Goal: Transaction & Acquisition: Purchase product/service

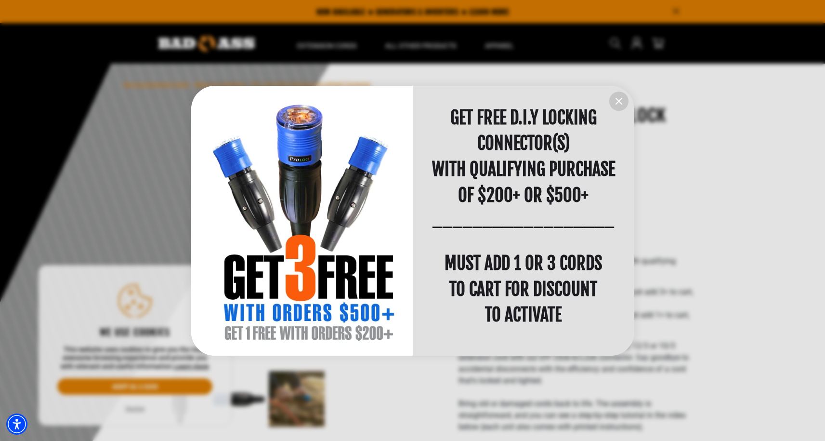
click at [618, 99] on icon "information" at bounding box center [619, 101] width 12 height 12
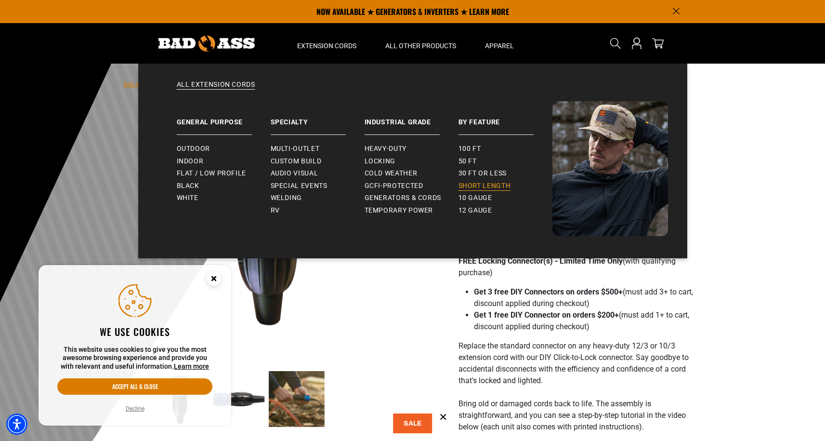
click at [464, 183] on span "Short Length" at bounding box center [484, 186] width 52 height 9
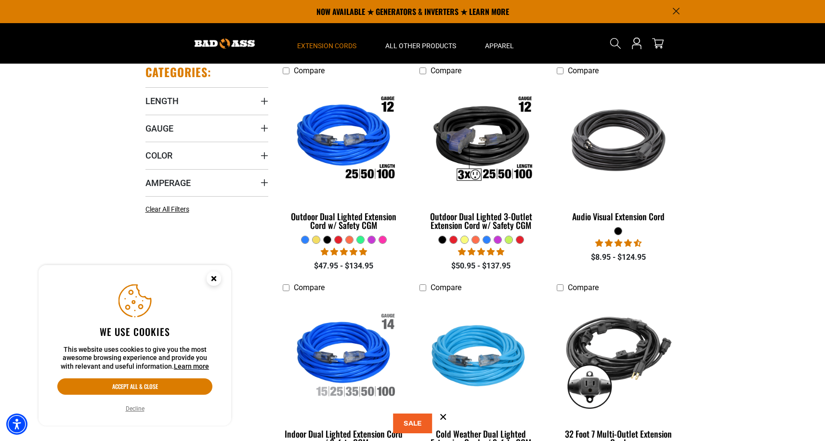
scroll to position [94, 0]
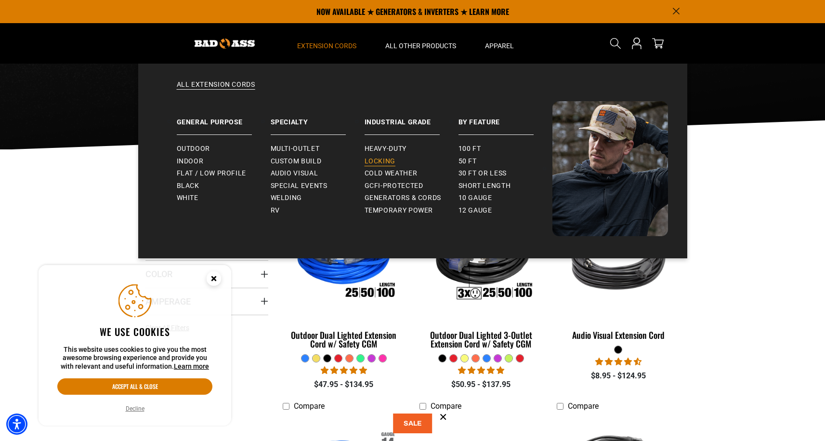
click at [372, 158] on span "Locking" at bounding box center [380, 161] width 31 height 9
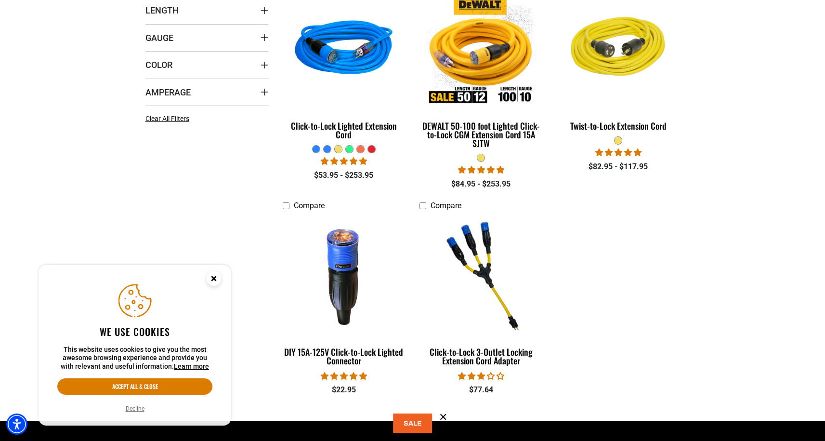
scroll to position [303, 0]
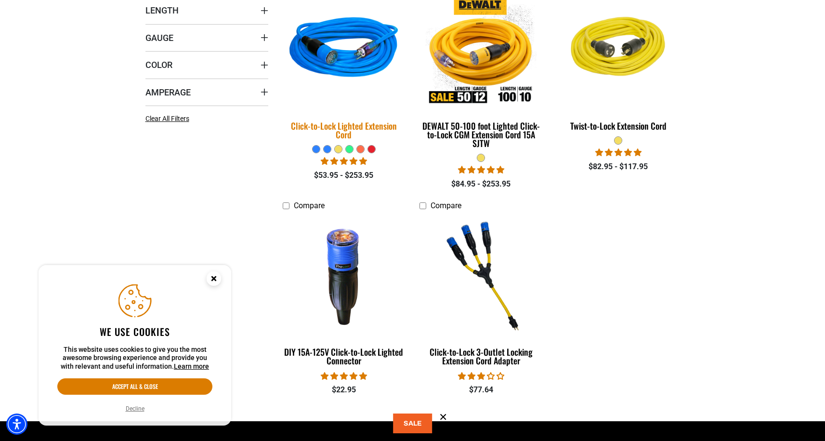
click at [361, 123] on div "Click-to-Lock Lighted Extension Cord" at bounding box center [344, 129] width 123 height 17
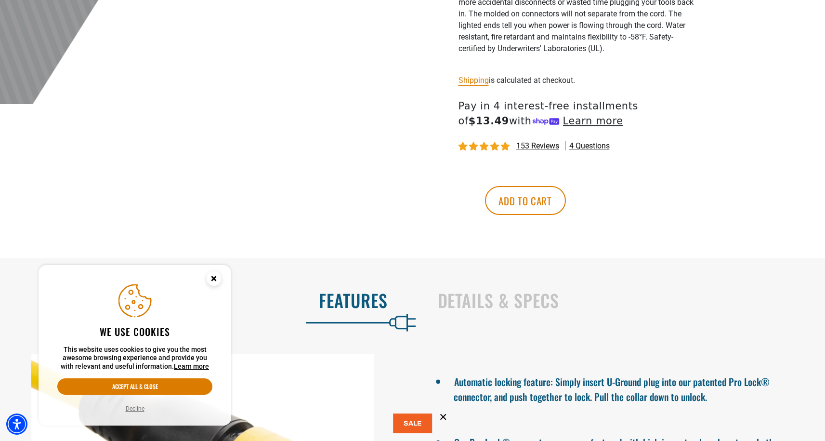
scroll to position [436, 0]
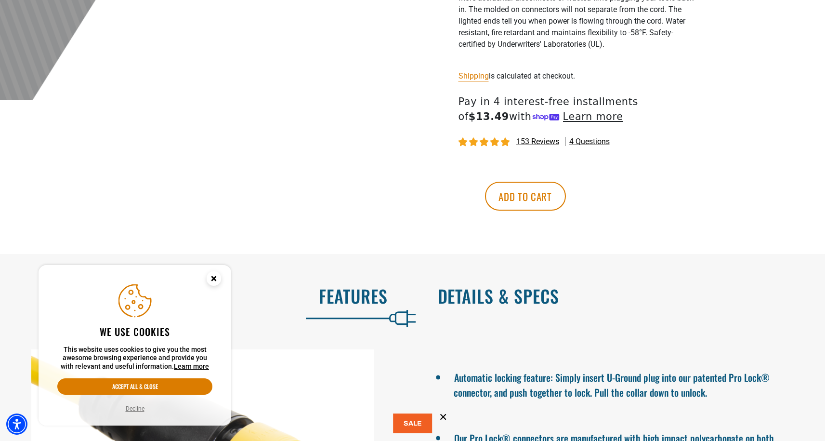
click at [460, 303] on h2 "Details & Specs" at bounding box center [621, 296] width 367 height 20
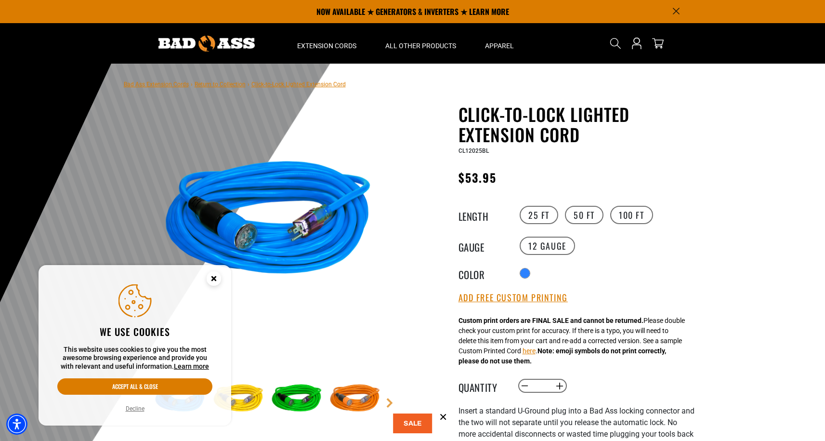
scroll to position [0, 0]
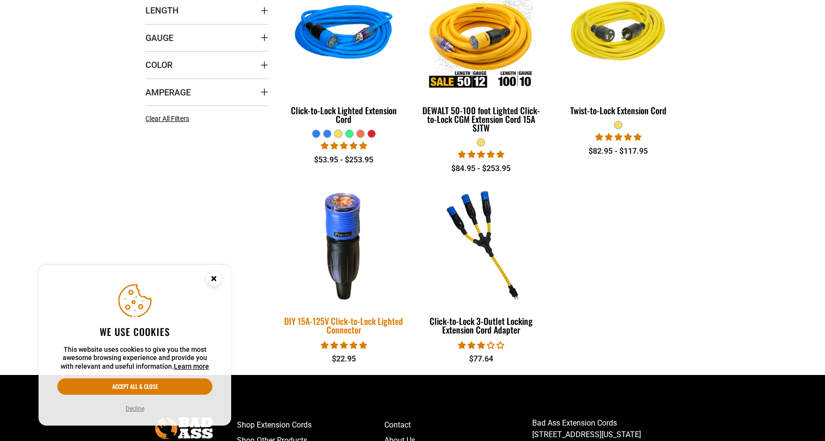
scroll to position [303, 0]
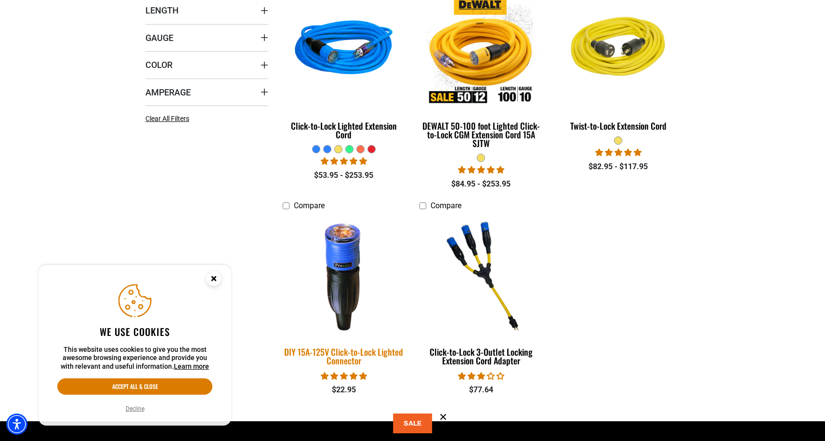
click at [348, 271] on img at bounding box center [343, 275] width 135 height 123
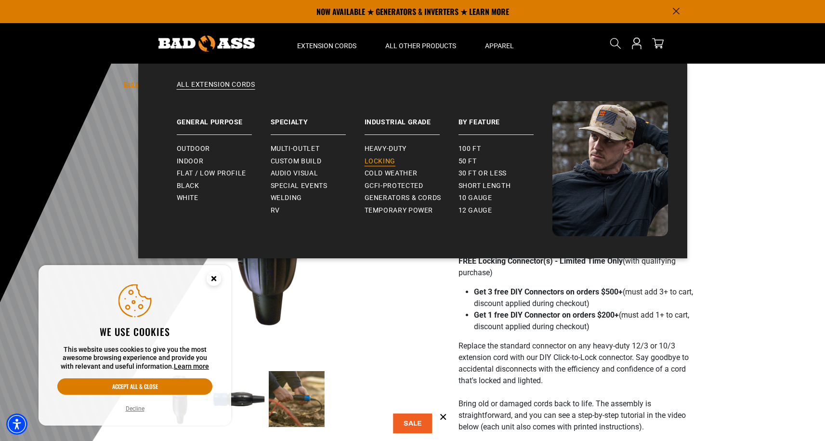
click at [382, 163] on span "Locking" at bounding box center [380, 161] width 31 height 9
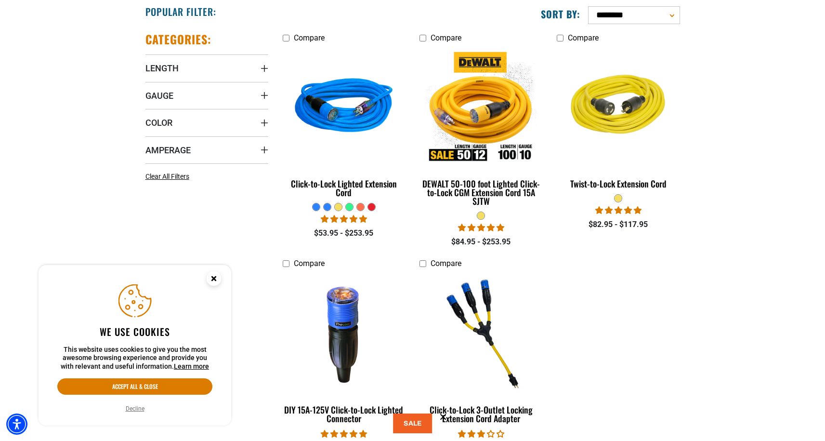
scroll to position [246, 0]
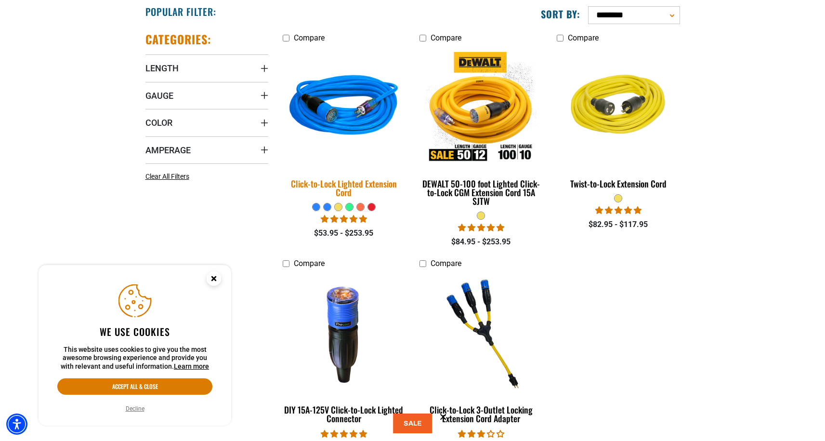
click at [350, 185] on div "Click-to-Lock Lighted Extension Cord" at bounding box center [344, 187] width 123 height 17
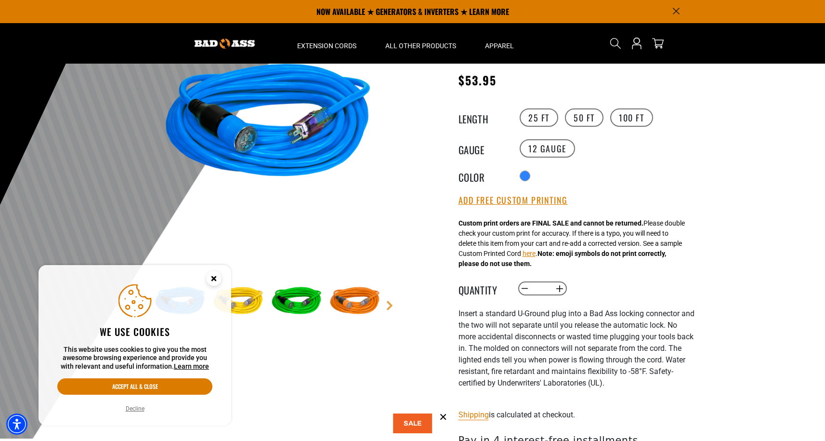
scroll to position [95, 0]
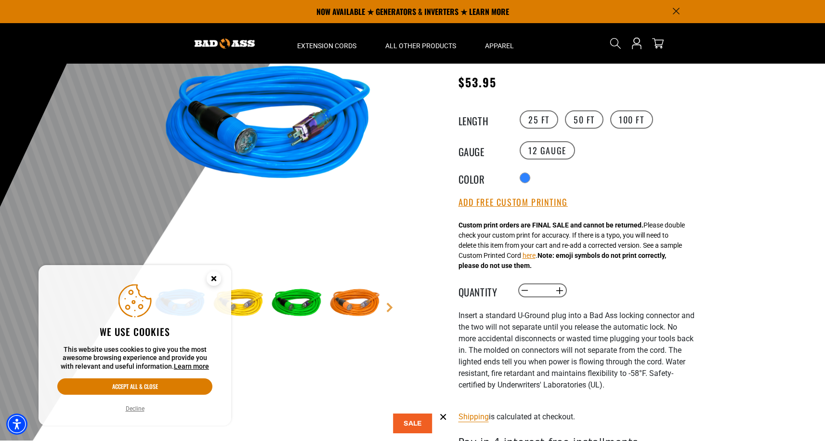
click at [547, 288] on input "*" at bounding box center [542, 290] width 20 height 16
type input "**"
click at [560, 314] on span "nsert a standard U-Ground plug into a Bad Ass locking connector and the two wil…" at bounding box center [576, 350] width 236 height 78
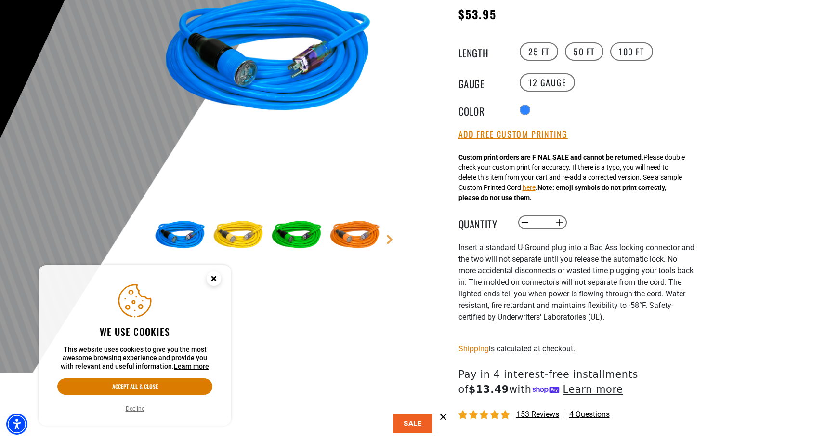
scroll to position [164, 0]
click at [591, 235] on div "Click-to-Lock Lighted Extension Cord Click-to-Lock Lighted Extension Cord CL120…" at bounding box center [576, 225] width 236 height 571
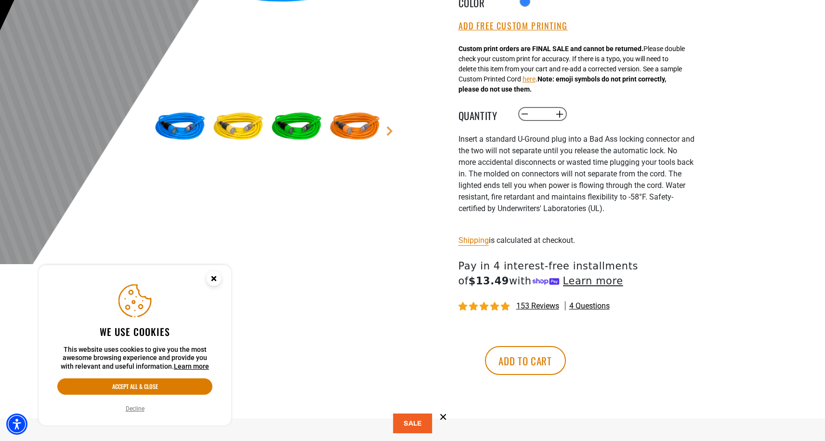
scroll to position [279, 0]
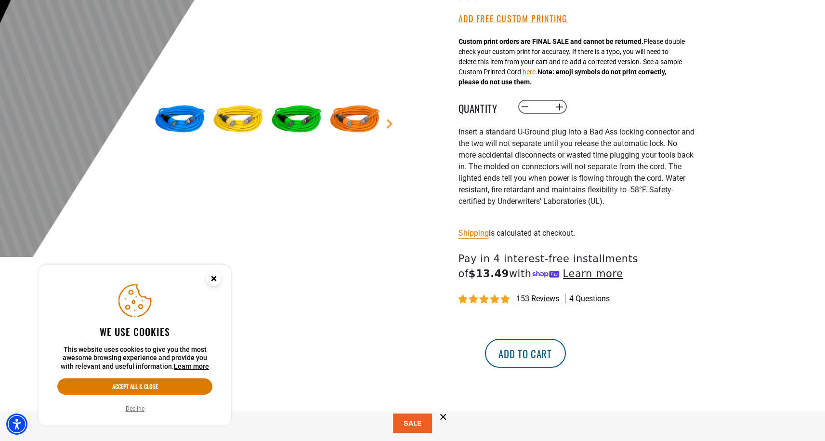
click at [566, 358] on button "Add to cart" at bounding box center [525, 353] width 81 height 29
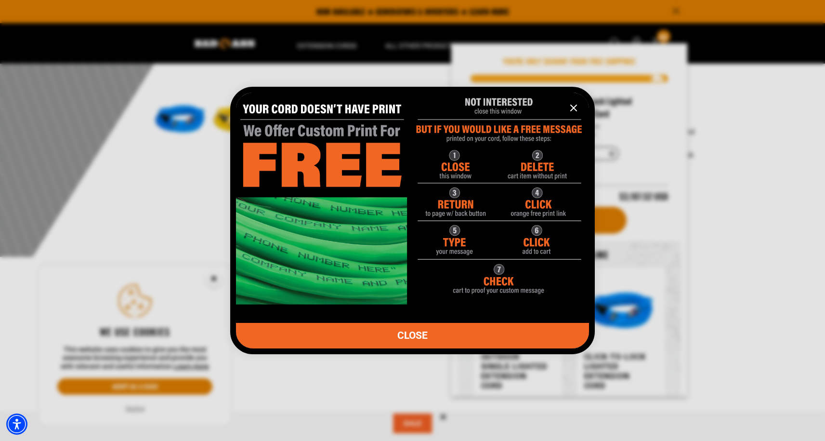
click at [574, 109] on icon "information" at bounding box center [574, 108] width 6 height 6
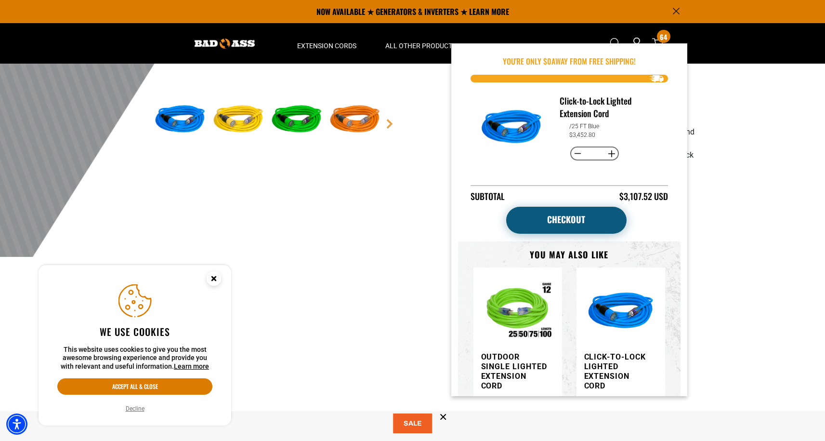
click at [613, 222] on link "Checkout" at bounding box center [566, 220] width 120 height 27
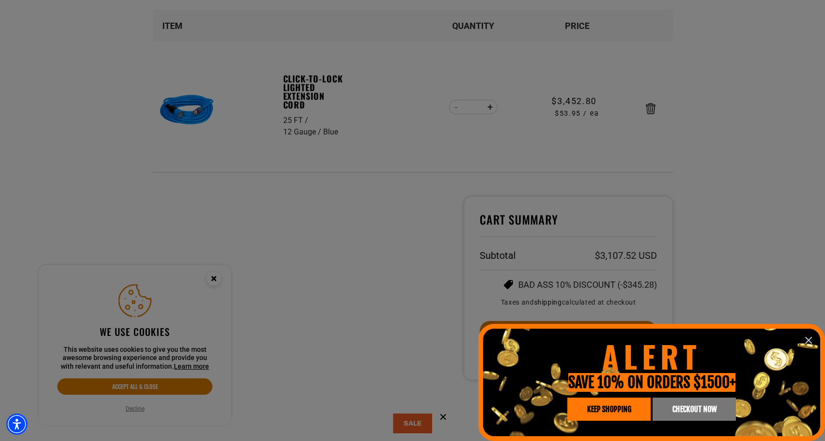
click at [806, 338] on icon "information" at bounding box center [809, 340] width 6 height 6
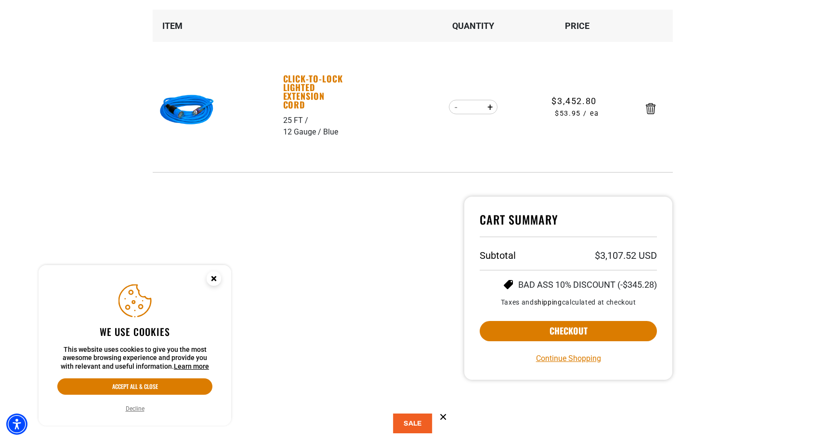
click at [298, 92] on link "Click-to-Lock Lighted Extension Cord" at bounding box center [316, 91] width 66 height 35
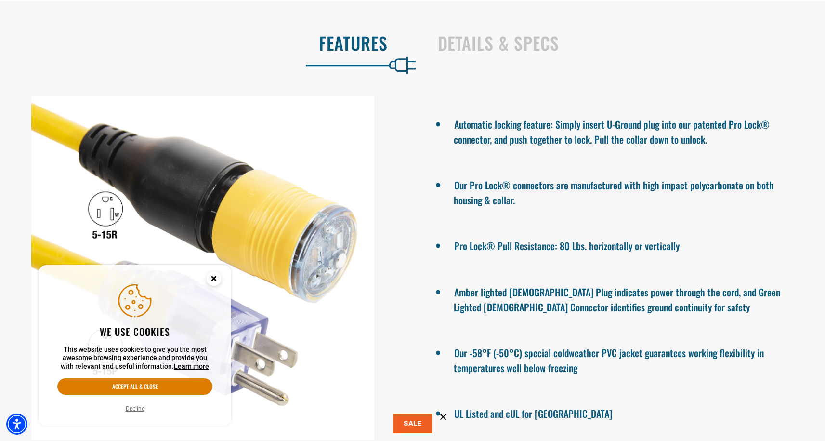
scroll to position [690, 0]
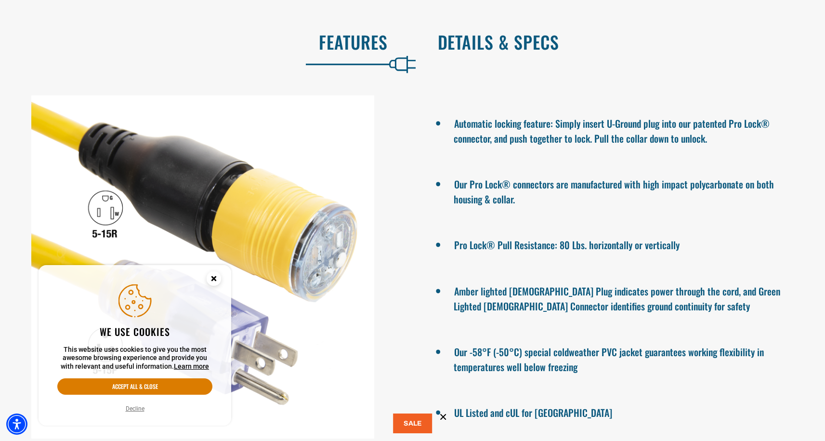
click at [541, 47] on h2 "Details & Specs" at bounding box center [621, 42] width 367 height 20
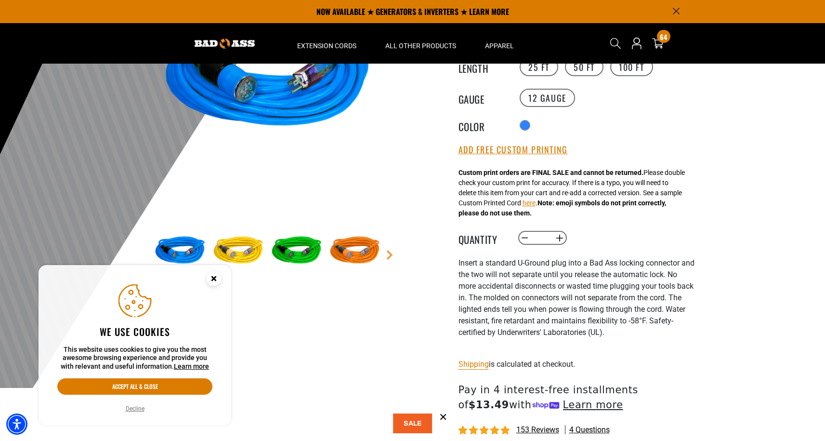
scroll to position [60, 0]
